Goal: Task Accomplishment & Management: Manage account settings

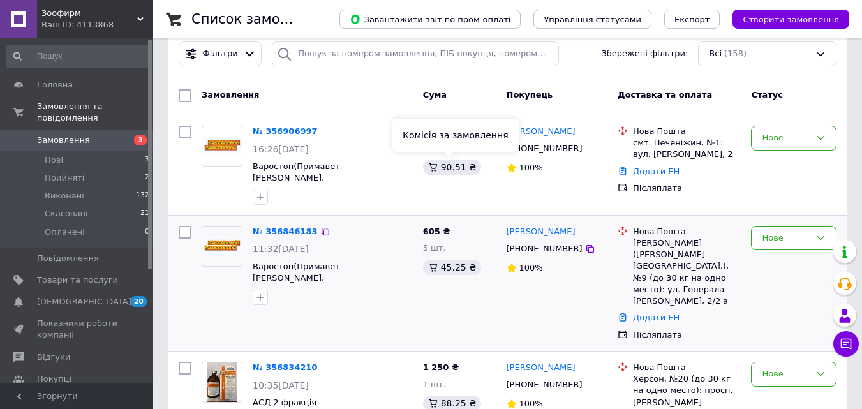
scroll to position [191, 0]
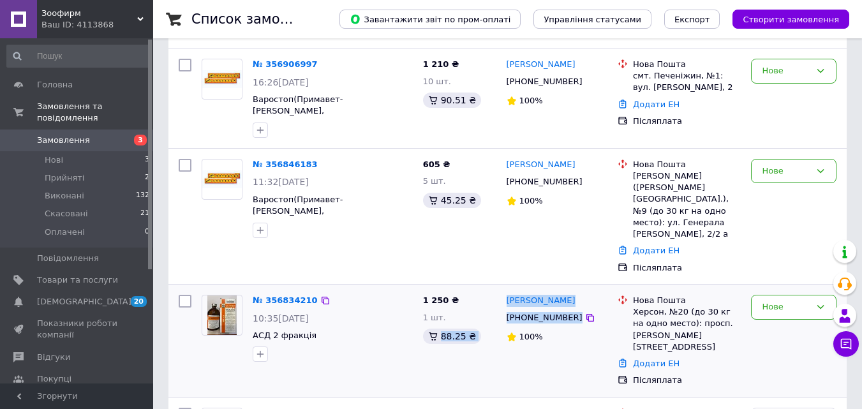
drag, startPoint x: 500, startPoint y: 295, endPoint x: 580, endPoint y: 286, distance: 80.2
click at [580, 290] on div "№ 356834210 10:35[DATE] АСД 2 фракція 1 250 ₴ 1 шт. 88.25 ₴ [PERSON_NAME] [PHON…" at bounding box center [507, 341] width 668 height 102
click at [581, 328] on div "100%" at bounding box center [556, 336] width 101 height 17
drag, startPoint x: 564, startPoint y: 293, endPoint x: 517, endPoint y: 295, distance: 47.2
click at [503, 295] on div "[PERSON_NAME] [PHONE_NUMBER] 100%" at bounding box center [557, 341] width 112 height 102
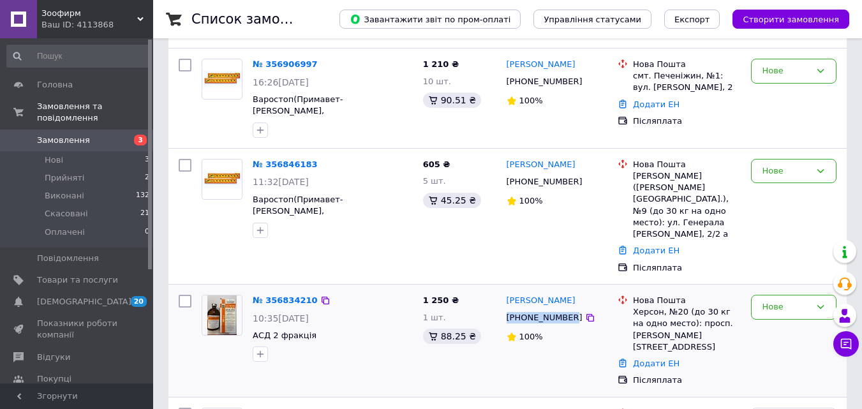
copy div "[PHONE_NUMBER]"
click at [821, 302] on icon at bounding box center [820, 307] width 10 height 10
click at [780, 345] on li "Виконано" at bounding box center [793, 357] width 84 height 24
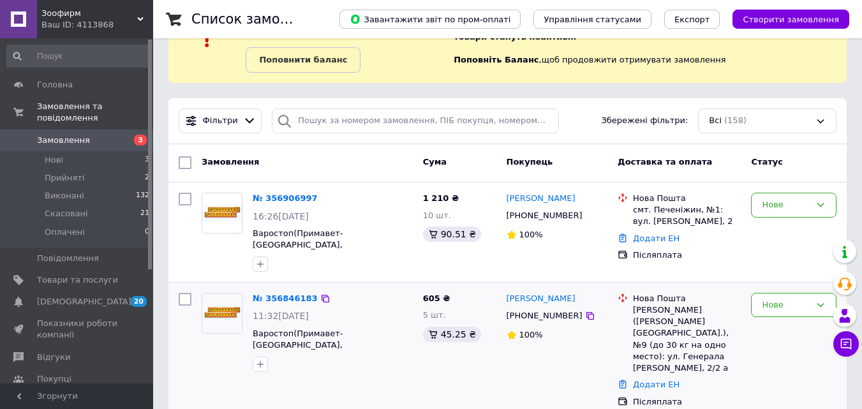
scroll to position [128, 0]
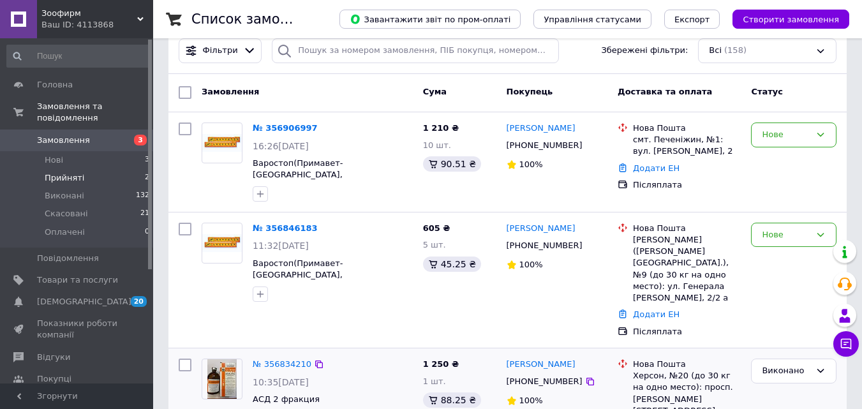
click at [75, 172] on span "Прийняті" at bounding box center [65, 177] width 40 height 11
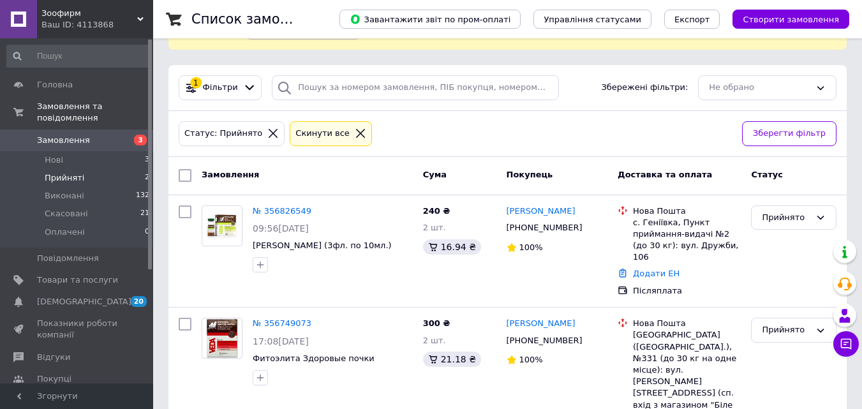
scroll to position [117, 0]
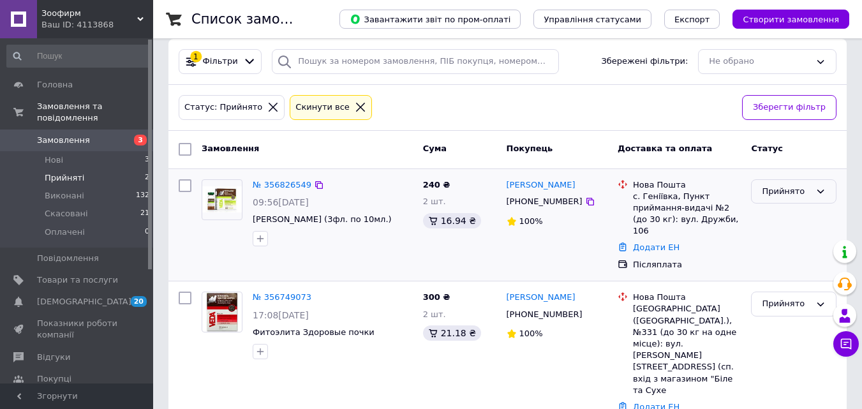
click at [826, 193] on div "Прийнято" at bounding box center [793, 191] width 85 height 25
click at [784, 217] on li "Виконано" at bounding box center [793, 218] width 84 height 24
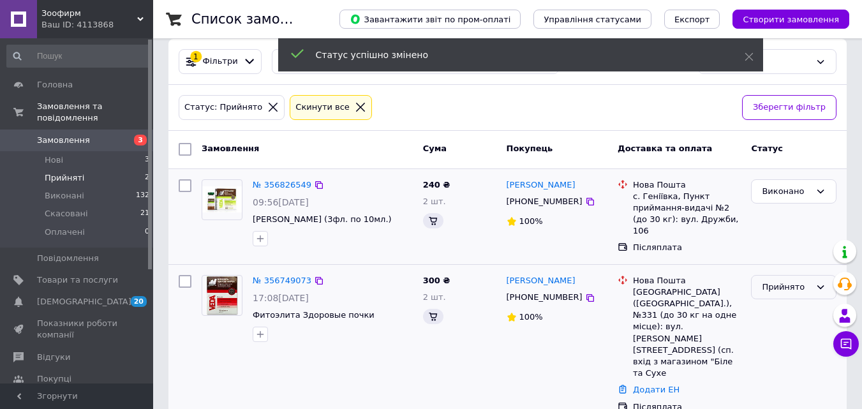
scroll to position [104, 0]
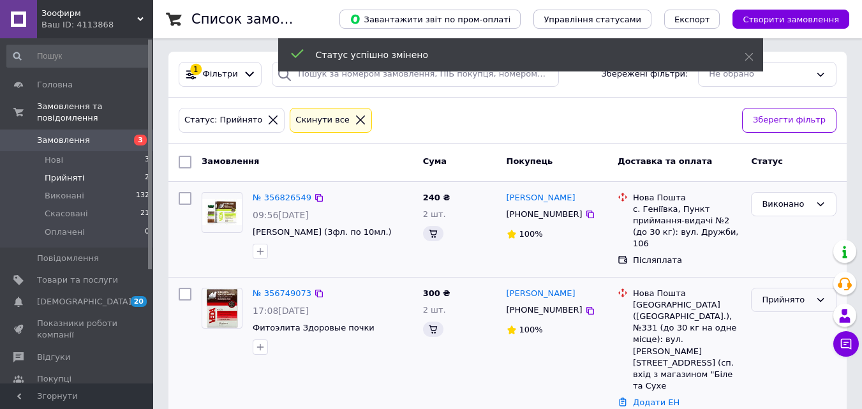
click at [810, 293] on div "Прийнято" at bounding box center [793, 300] width 85 height 25
click at [800, 316] on li "Виконано" at bounding box center [793, 326] width 84 height 24
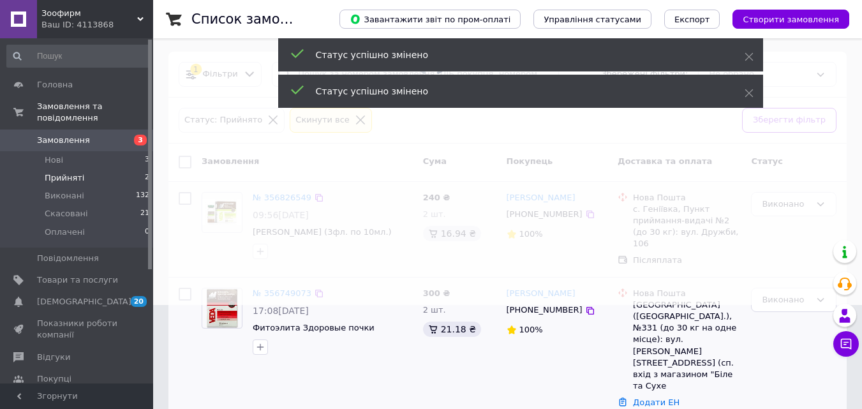
scroll to position [87, 0]
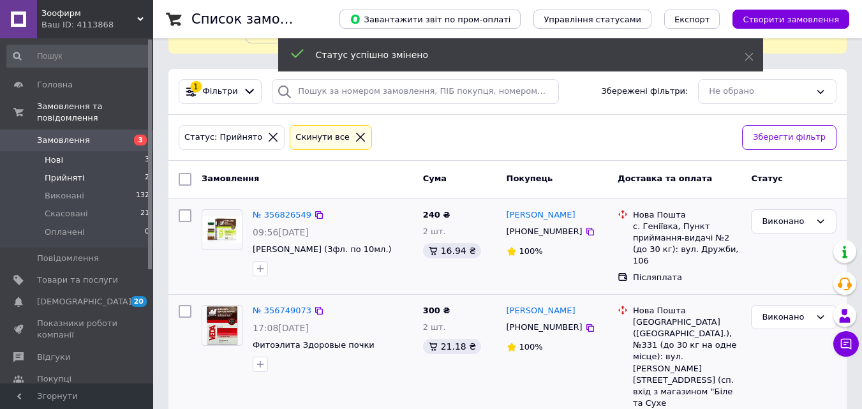
click at [105, 151] on li "Нові 3" at bounding box center [78, 160] width 157 height 18
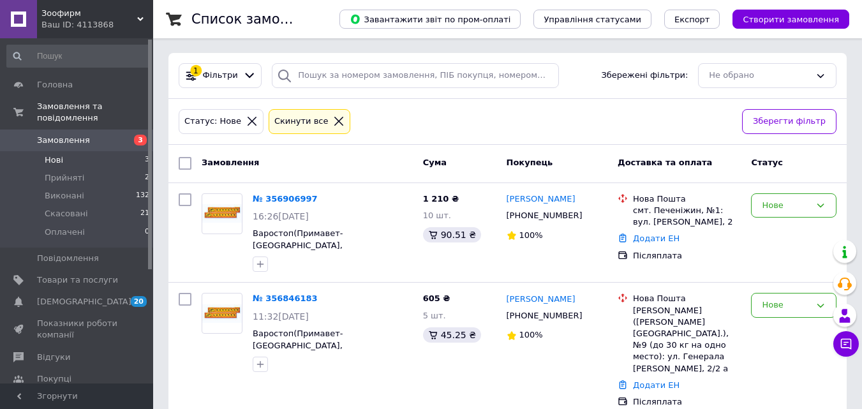
scroll to position [104, 0]
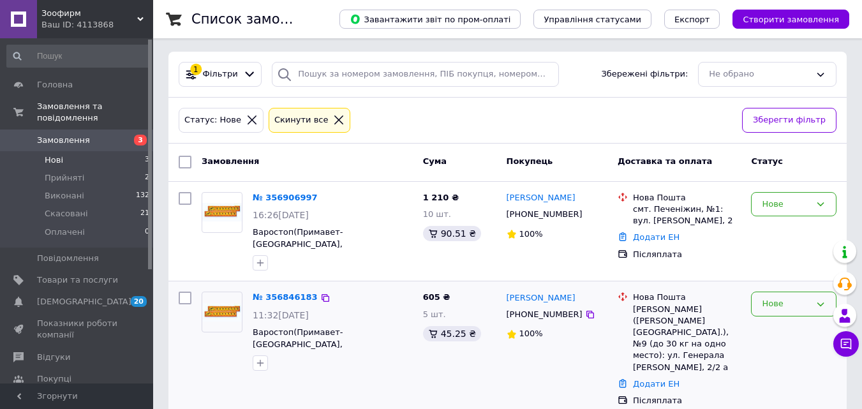
click at [803, 303] on div "Нове" at bounding box center [786, 303] width 48 height 13
click at [791, 331] on li "Прийнято" at bounding box center [793, 331] width 84 height 24
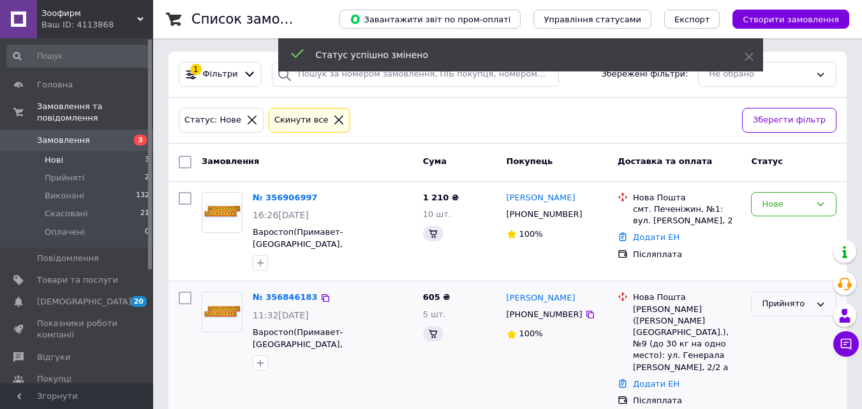
click at [821, 306] on icon at bounding box center [820, 304] width 10 height 10
click at [794, 332] on li "Виконано" at bounding box center [793, 331] width 84 height 24
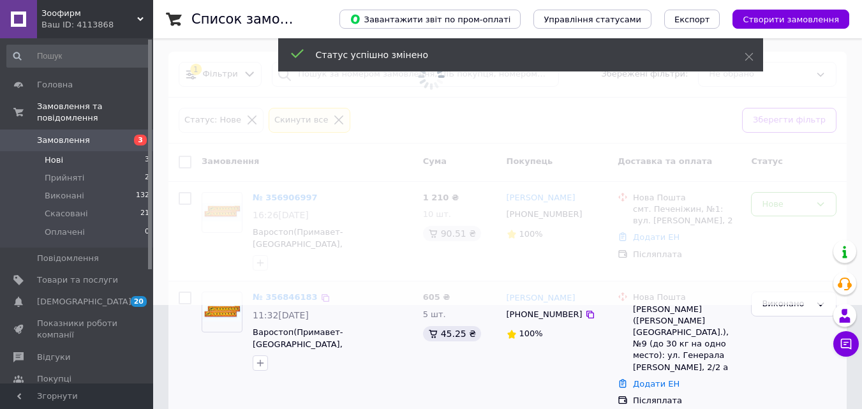
scroll to position [91, 0]
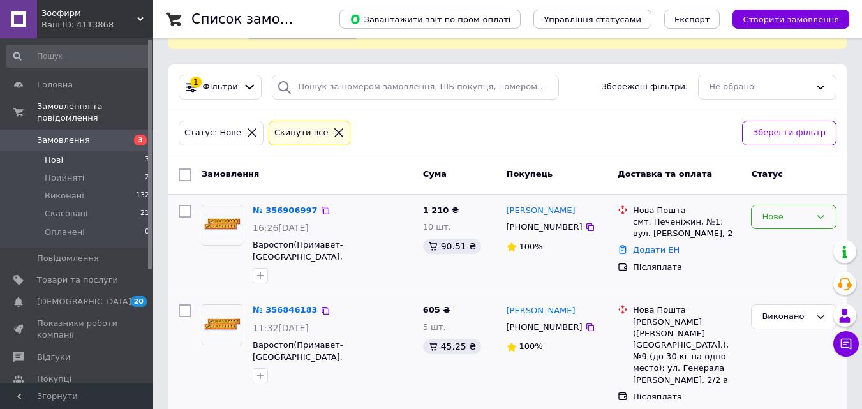
click at [815, 216] on icon at bounding box center [820, 217] width 10 height 10
click at [785, 270] on li "Виконано" at bounding box center [793, 267] width 84 height 24
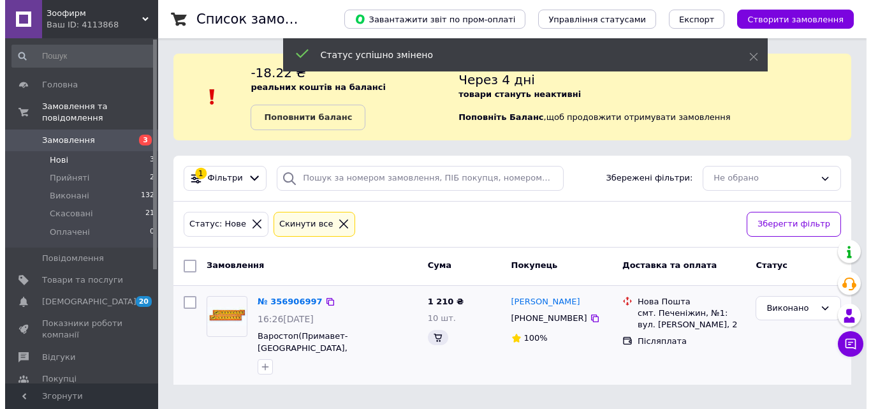
scroll to position [0, 0]
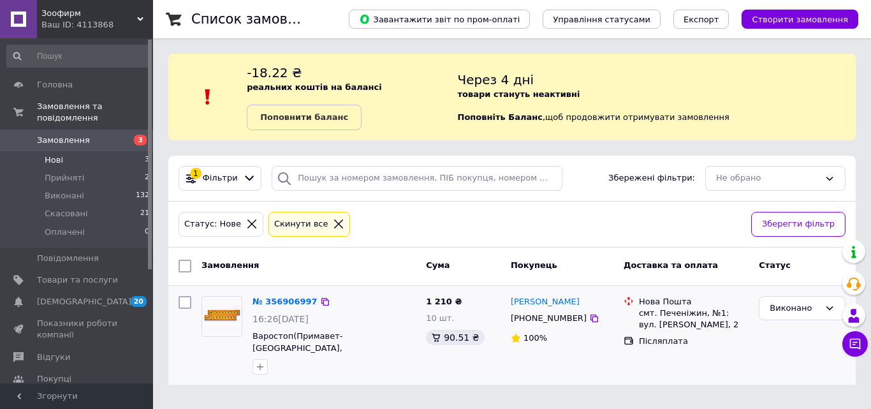
click at [82, 151] on li "Нові 3" at bounding box center [78, 160] width 157 height 18
